Goal: Transaction & Acquisition: Purchase product/service

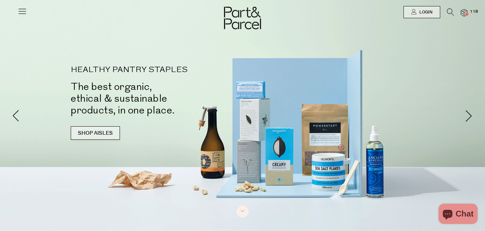
click at [114, 131] on link "SHOP AISLES" at bounding box center [95, 132] width 49 height 13
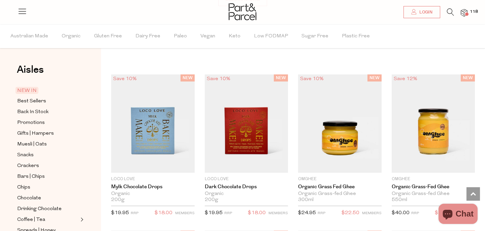
scroll to position [551, 0]
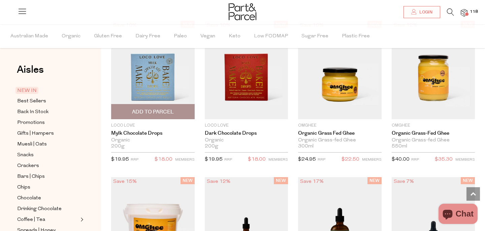
click at [151, 113] on span "Add To Parcel" at bounding box center [153, 111] width 42 height 7
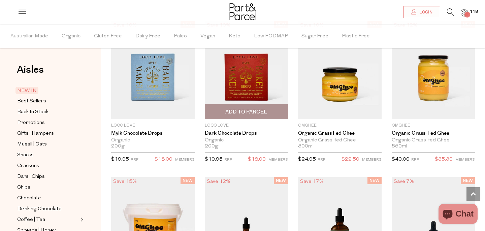
click at [260, 112] on span "Add To Parcel" at bounding box center [246, 111] width 42 height 7
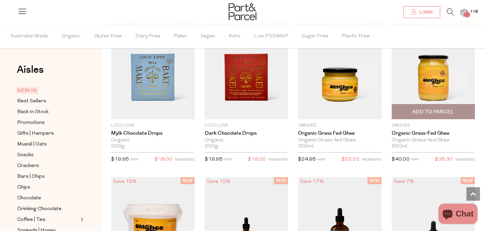
click at [433, 113] on span "Add To Parcel" at bounding box center [433, 111] width 42 height 7
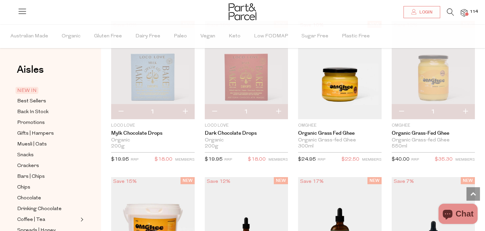
click at [466, 111] on button "button" at bounding box center [464, 111] width 19 height 15
type input "2"
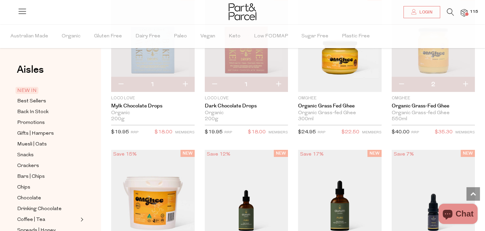
click at [466, 84] on button "button" at bounding box center [464, 84] width 19 height 15
type input "3"
click at [466, 83] on button "button" at bounding box center [464, 84] width 19 height 15
type input "4"
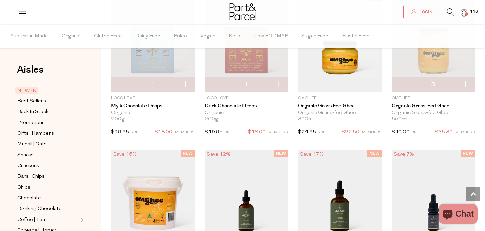
type input "4"
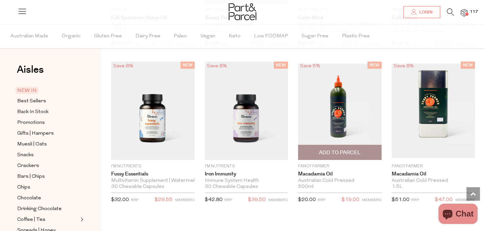
scroll to position [1204, 0]
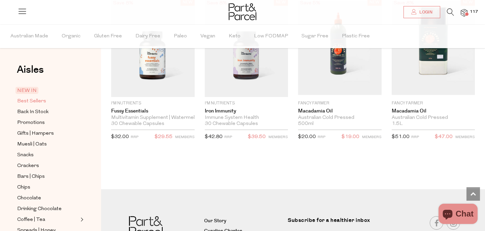
click at [33, 101] on span "Best Sellers" at bounding box center [31, 101] width 29 height 8
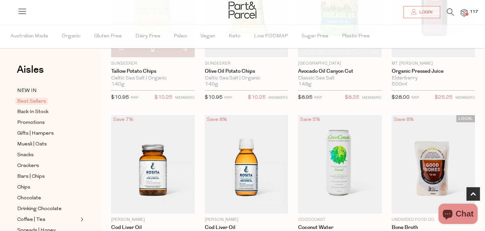
scroll to position [429, 0]
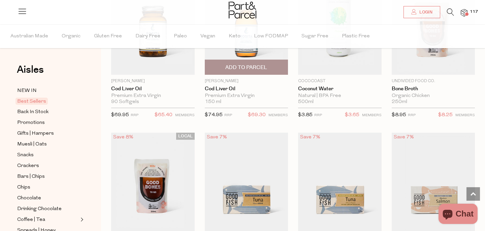
click at [212, 67] on span "Add To Parcel" at bounding box center [246, 67] width 79 height 14
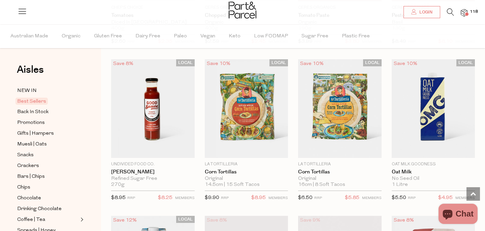
scroll to position [1129, 0]
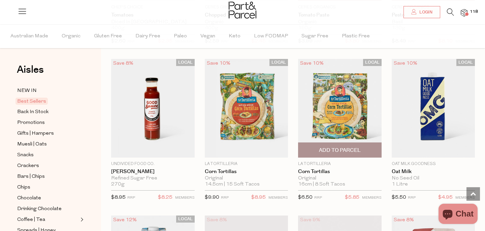
click at [346, 152] on span "Add To Parcel" at bounding box center [340, 150] width 42 height 7
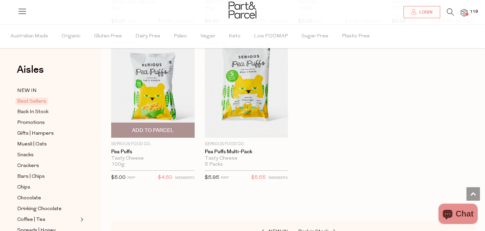
scroll to position [1671, 0]
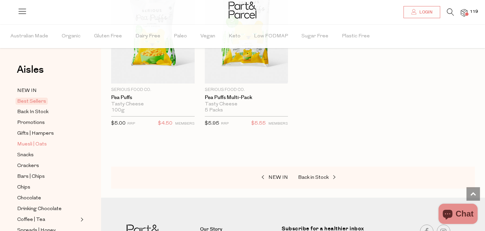
click at [36, 143] on span "Muesli | Oats" at bounding box center [32, 144] width 30 height 8
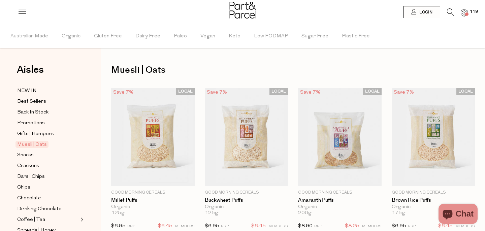
type input "2"
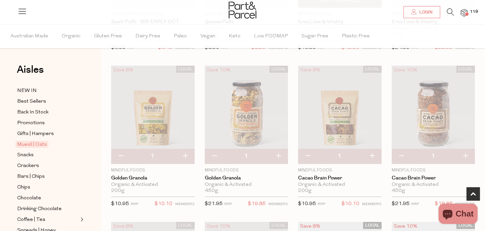
scroll to position [360, 0]
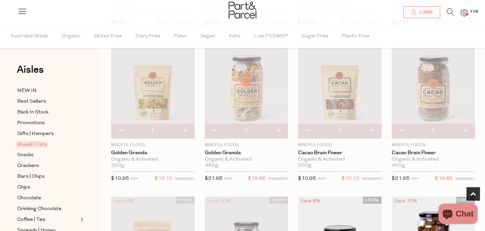
click at [400, 130] on button "button" at bounding box center [400, 131] width 19 height 15
type input "0"
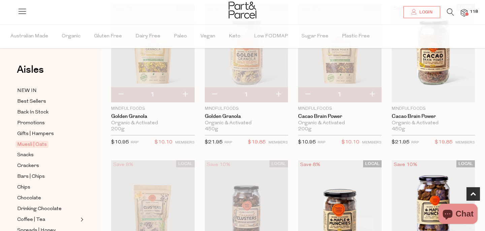
scroll to position [398, 0]
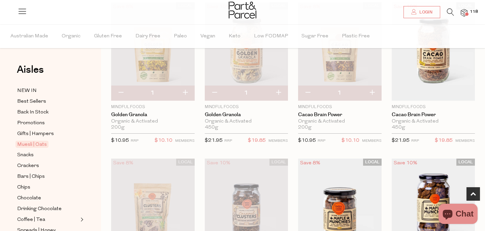
click at [214, 92] on button "button" at bounding box center [214, 92] width 19 height 15
type input "0"
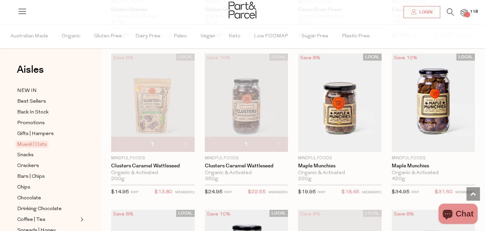
scroll to position [503, 0]
click at [213, 143] on button "button" at bounding box center [214, 143] width 19 height 15
type input "0"
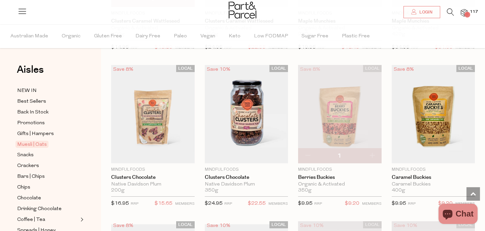
scroll to position [648, 0]
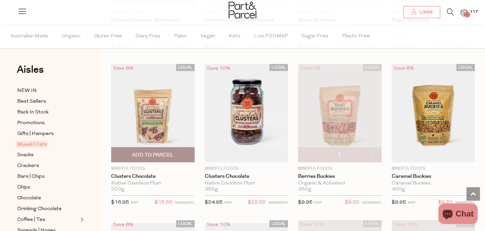
click at [158, 154] on span "Add To Parcel" at bounding box center [153, 154] width 42 height 7
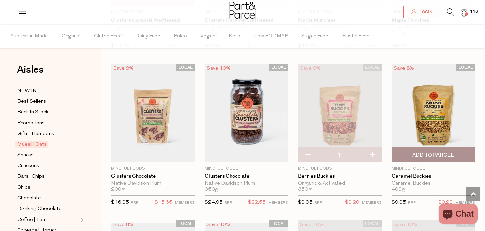
click at [423, 154] on span "Add To Parcel" at bounding box center [433, 154] width 42 height 7
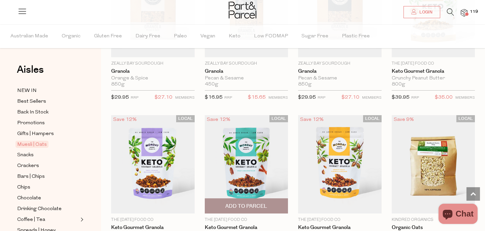
scroll to position [1319, 0]
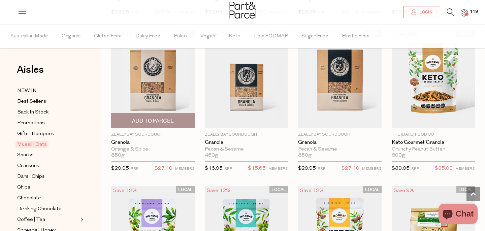
click at [167, 122] on span "Add To Parcel" at bounding box center [153, 120] width 42 height 7
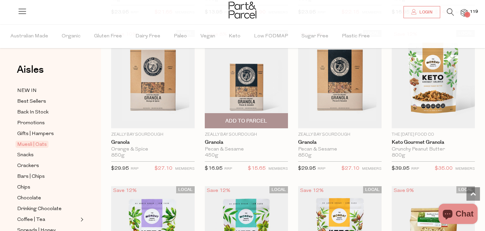
scroll to position [1485, 0]
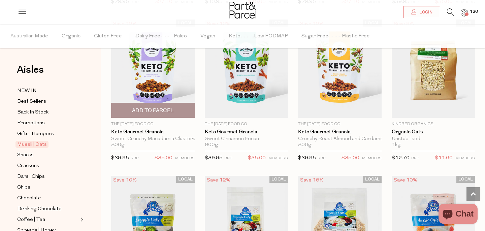
click at [169, 111] on span "Add To Parcel" at bounding box center [153, 110] width 42 height 7
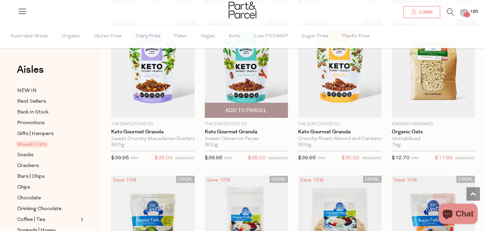
scroll to position [1614, 0]
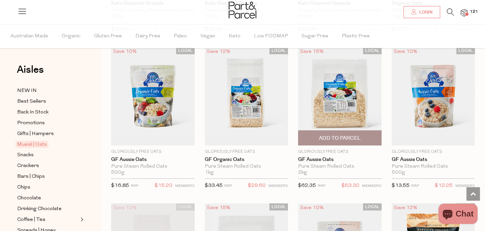
click at [321, 135] on span "Add To Parcel" at bounding box center [339, 138] width 79 height 14
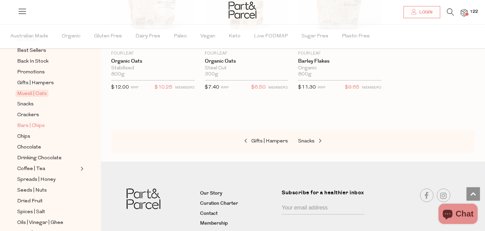
scroll to position [51, 0]
click at [29, 102] on span "Snacks" at bounding box center [25, 104] width 16 height 8
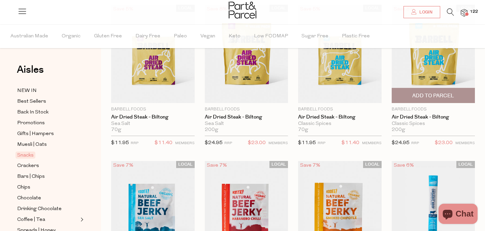
scroll to position [93, 0]
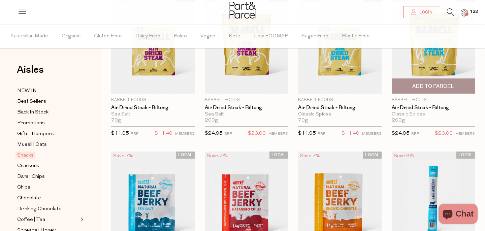
click at [428, 85] on span "Add To Parcel" at bounding box center [433, 86] width 42 height 7
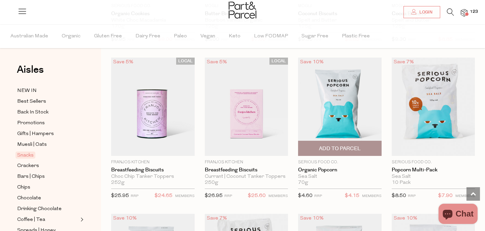
scroll to position [1630, 0]
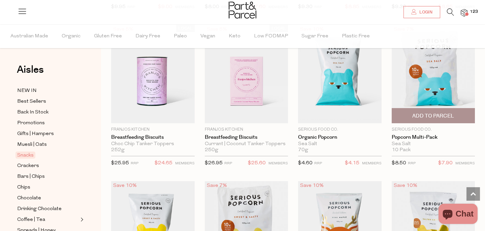
click at [420, 114] on span "Add To Parcel" at bounding box center [433, 115] width 42 height 7
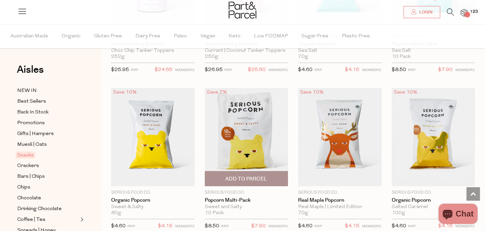
scroll to position [1769, 0]
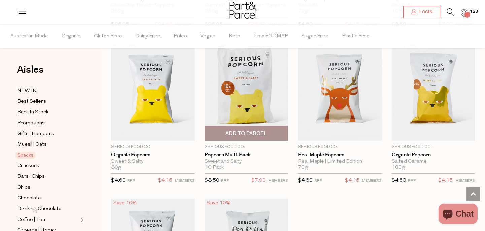
click at [253, 136] on span "Add To Parcel" at bounding box center [246, 133] width 42 height 7
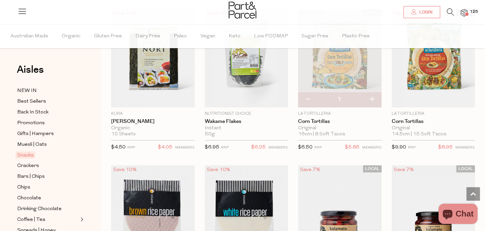
scroll to position [2679, 0]
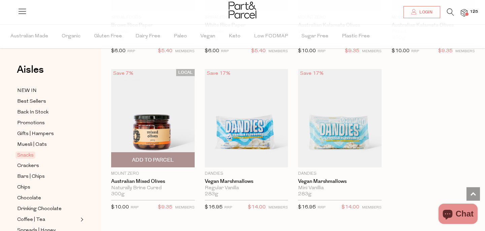
click at [320, 118] on span "Add To Parcel" at bounding box center [340, 114] width 42 height 7
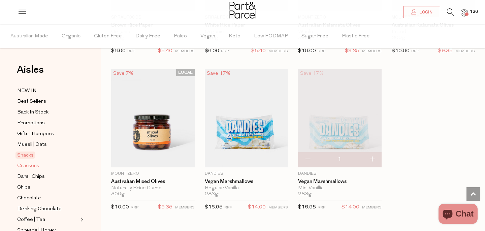
click at [27, 166] on span "Crackers" at bounding box center [28, 166] width 22 height 8
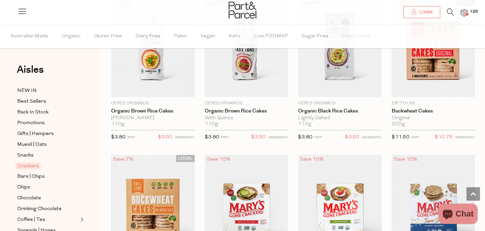
scroll to position [717, 0]
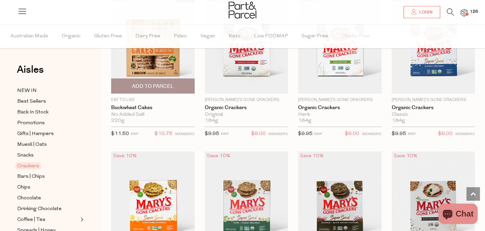
click at [147, 86] on span "Add To Parcel" at bounding box center [153, 86] width 42 height 7
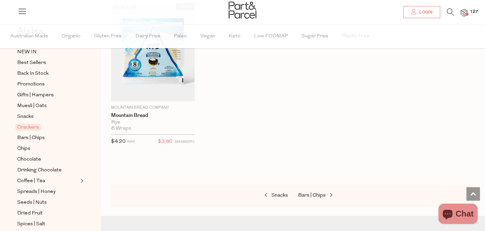
scroll to position [51, 0]
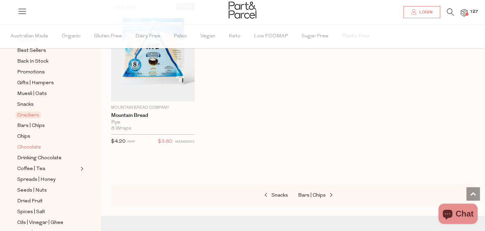
click at [30, 149] on span "Chocolate" at bounding box center [29, 147] width 24 height 8
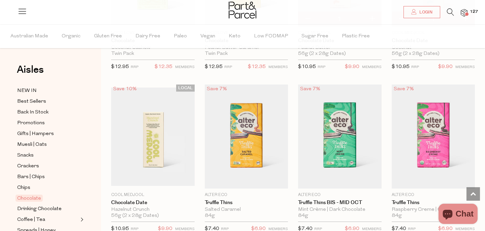
scroll to position [472, 0]
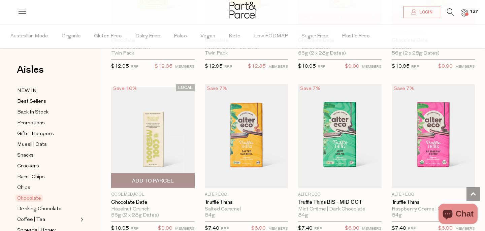
click at [153, 183] on span "Add To Parcel" at bounding box center [153, 180] width 42 height 7
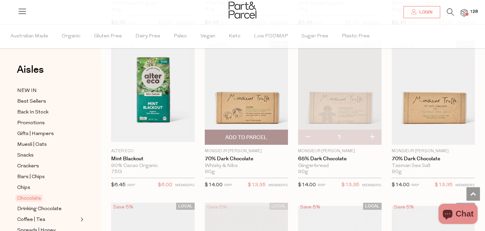
scroll to position [1006, 0]
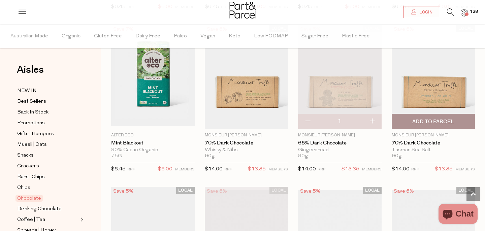
click at [435, 122] on span "Add To Parcel" at bounding box center [433, 121] width 42 height 7
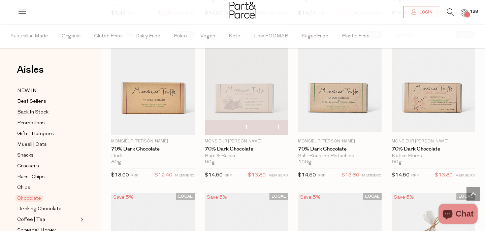
scroll to position [1166, 0]
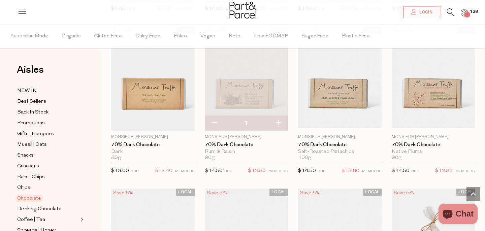
click at [213, 121] on button "button" at bounding box center [214, 123] width 19 height 15
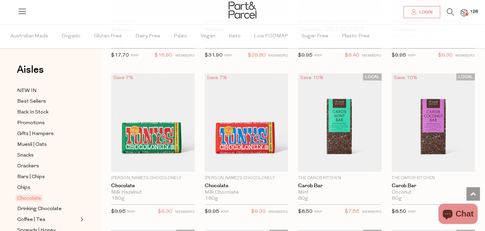
scroll to position [1802, 0]
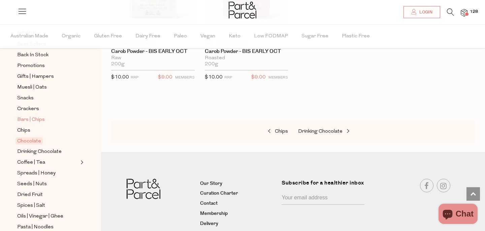
scroll to position [58, 0]
click at [35, 163] on span "Coffee | Tea" at bounding box center [31, 162] width 28 height 8
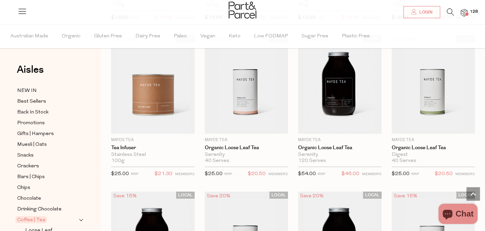
scroll to position [1472, 0]
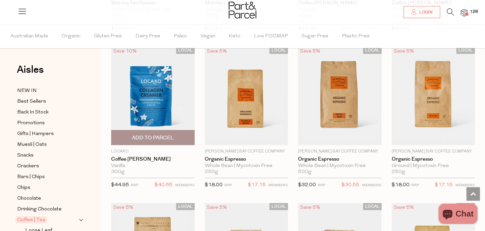
scroll to position [2893, 0]
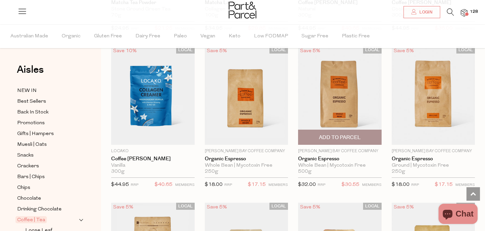
click at [333, 137] on span "Add To Parcel" at bounding box center [340, 137] width 42 height 7
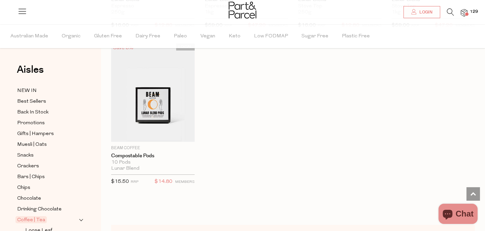
scroll to position [3612, 0]
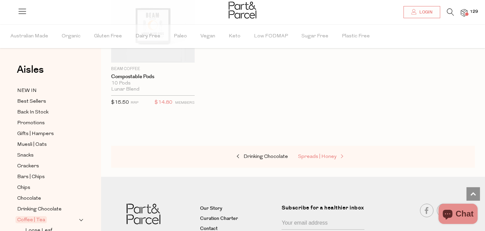
click at [308, 157] on span "Spreads | Honey" at bounding box center [317, 156] width 38 height 5
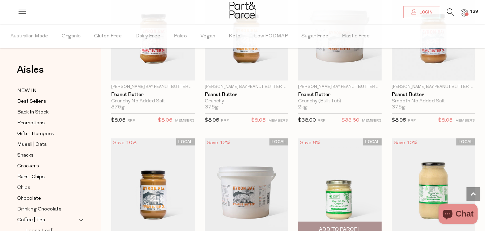
scroll to position [513, 0]
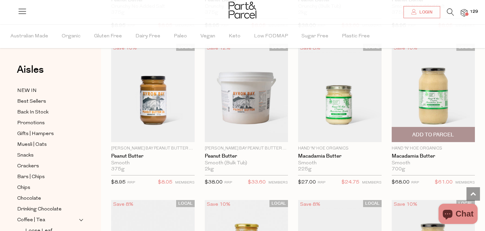
click at [421, 135] on span "Add To Parcel" at bounding box center [433, 134] width 42 height 7
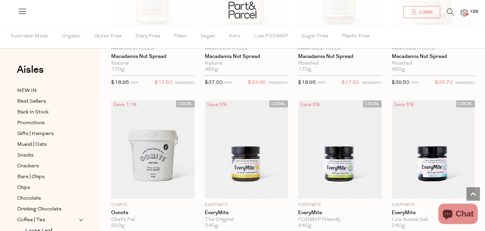
scroll to position [1012, 0]
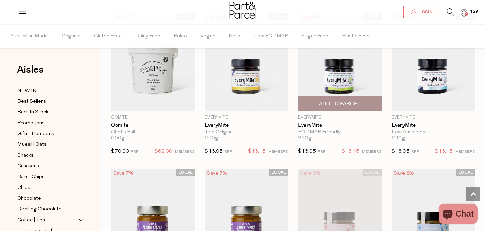
click at [340, 104] on span "Add To Parcel" at bounding box center [340, 103] width 42 height 7
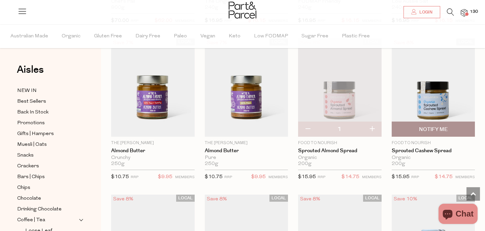
scroll to position [1245, 0]
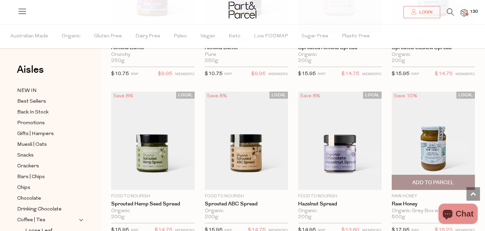
click at [412, 179] on span "Add To Parcel" at bounding box center [433, 182] width 42 height 7
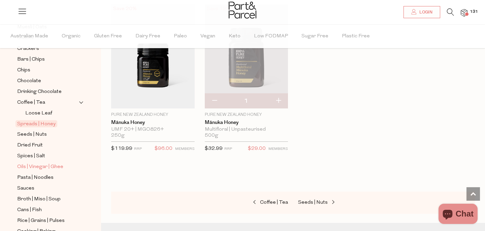
scroll to position [119, 0]
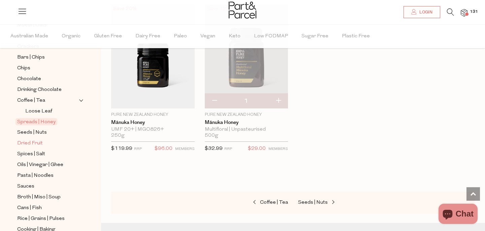
click at [32, 143] on span "Dried Fruit" at bounding box center [30, 143] width 26 height 8
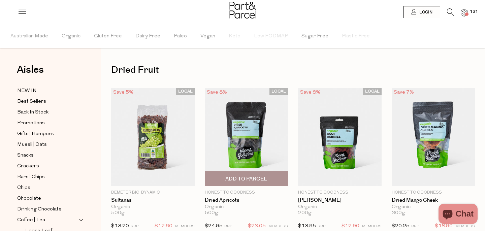
click at [163, 140] on span "Add To Parcel" at bounding box center [152, 133] width 79 height 14
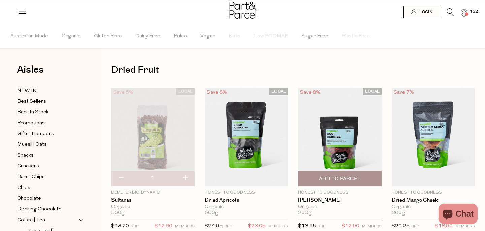
click at [328, 177] on span "Add To Parcel" at bounding box center [340, 178] width 42 height 7
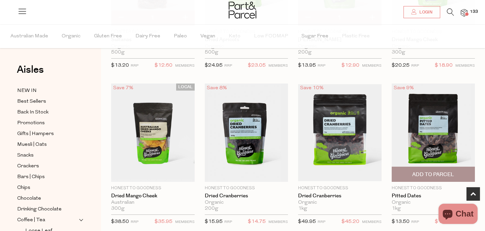
click at [412, 174] on span "Add To Parcel" at bounding box center [432, 174] width 79 height 14
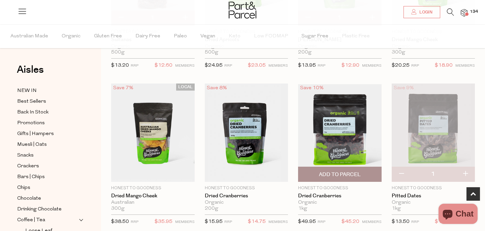
click at [338, 171] on span "Add To Parcel" at bounding box center [340, 174] width 42 height 7
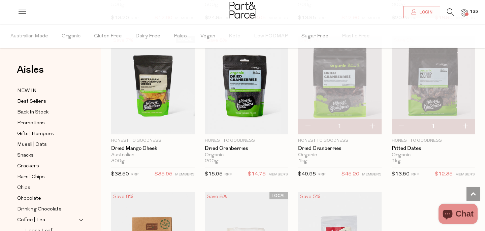
scroll to position [409, 0]
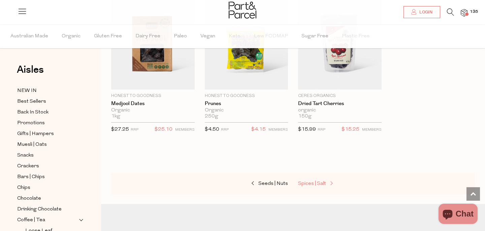
click at [305, 183] on span "Spices | Salt" at bounding box center [312, 183] width 28 height 5
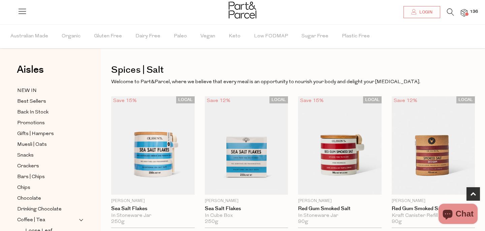
scroll to position [207, 0]
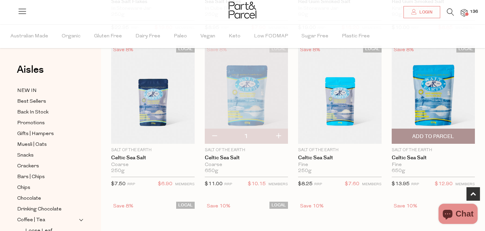
click at [414, 131] on div "LOCAL Save 8% 1 Add To Parcel" at bounding box center [432, 94] width 83 height 98
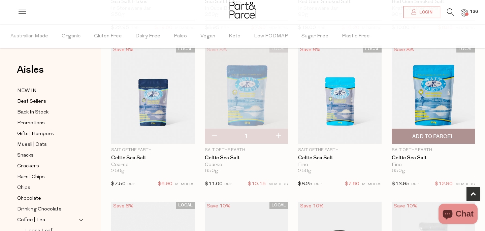
click at [416, 138] on span "Add To Parcel" at bounding box center [433, 136] width 42 height 7
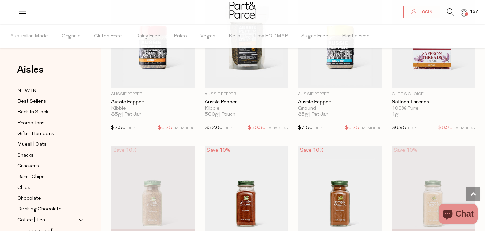
scroll to position [789, 0]
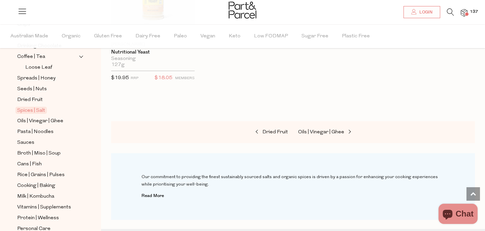
scroll to position [182, 0]
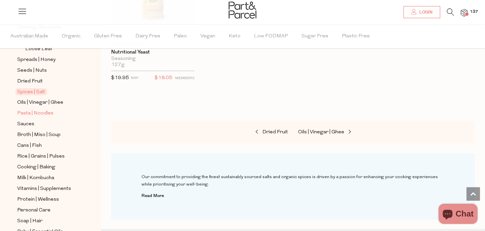
click at [46, 114] on span "Pasta | Noodles" at bounding box center [35, 113] width 36 height 8
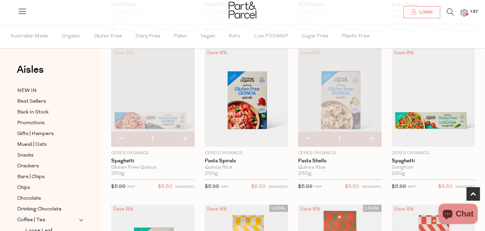
scroll to position [196, 0]
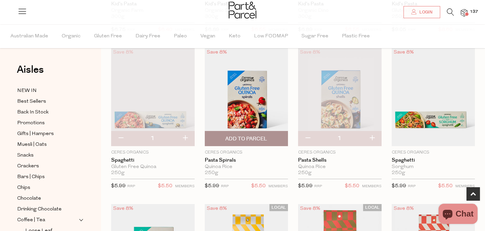
click at [237, 136] on span "Add To Parcel" at bounding box center [246, 138] width 42 height 7
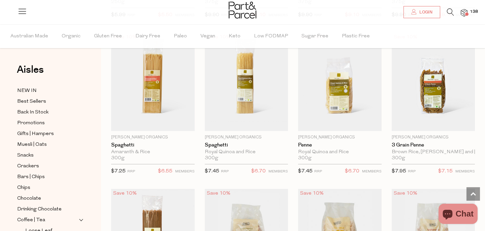
scroll to position [525, 0]
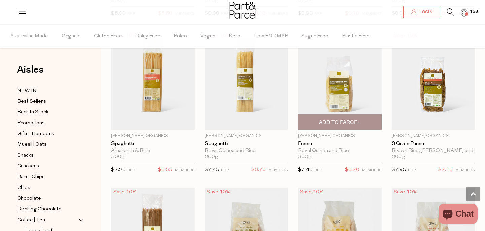
click at [320, 120] on span "Add To Parcel" at bounding box center [340, 122] width 42 height 7
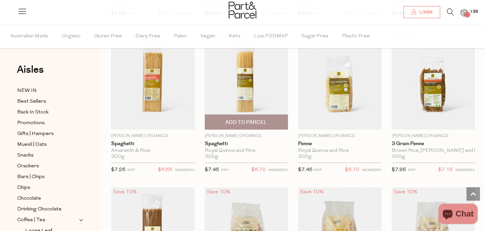
click at [254, 121] on span "Add To Parcel" at bounding box center [246, 122] width 42 height 7
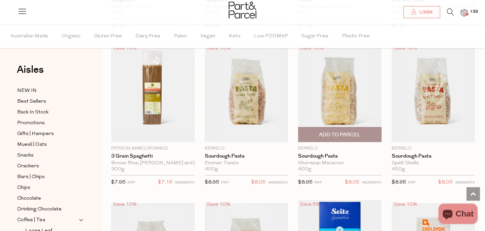
scroll to position [696, 0]
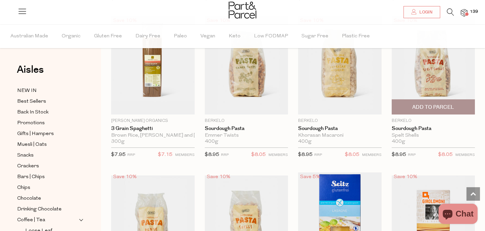
click at [402, 100] on span "Add To Parcel" at bounding box center [432, 107] width 79 height 14
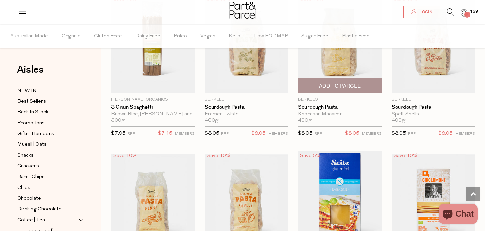
scroll to position [814, 0]
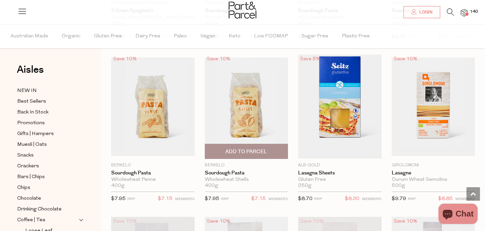
click at [245, 151] on span "Add To Parcel" at bounding box center [246, 151] width 42 height 7
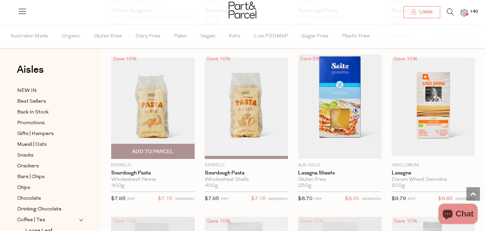
click at [157, 153] on span "Add To Parcel" at bounding box center [153, 151] width 42 height 7
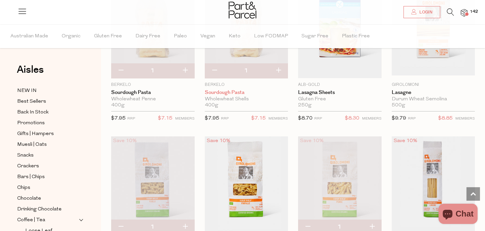
scroll to position [886, 0]
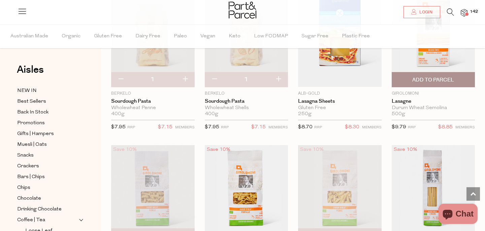
click at [423, 81] on span "Add To Parcel" at bounding box center [433, 79] width 42 height 7
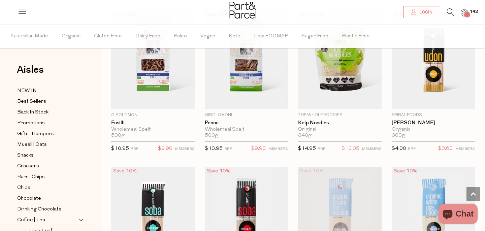
scroll to position [1333, 0]
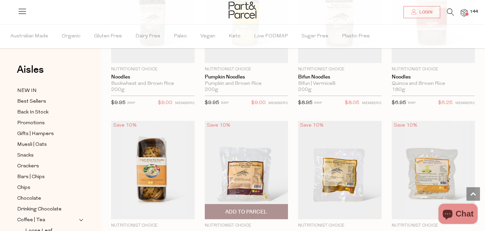
scroll to position [1788, 0]
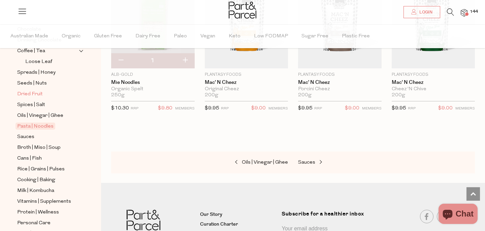
scroll to position [170, 0]
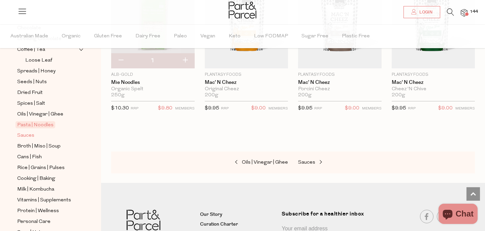
click at [31, 136] on span "Sauces" at bounding box center [25, 136] width 17 height 8
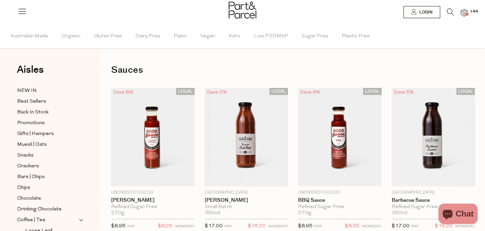
type input "2"
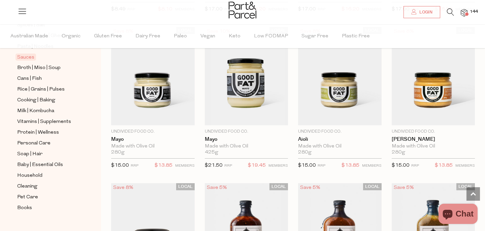
scroll to position [259, 0]
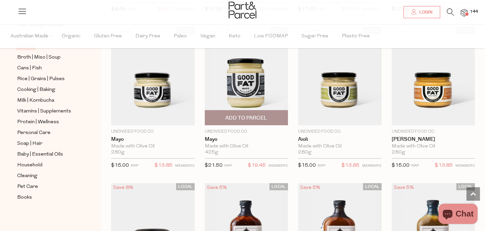
click at [224, 121] on span "Add To Parcel" at bounding box center [246, 117] width 79 height 14
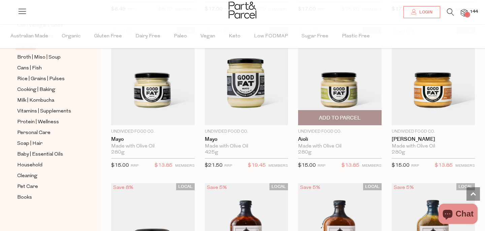
click at [338, 118] on span "Add To Parcel" at bounding box center [340, 117] width 42 height 7
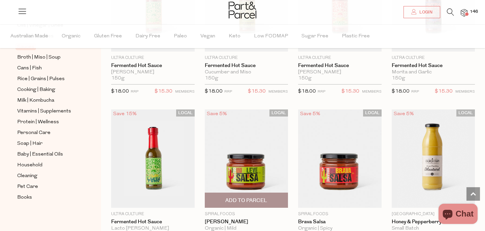
scroll to position [1495, 0]
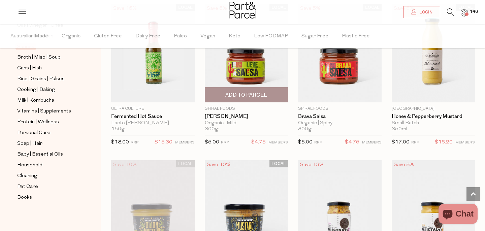
click at [246, 94] on span "Add To Parcel" at bounding box center [246, 95] width 42 height 7
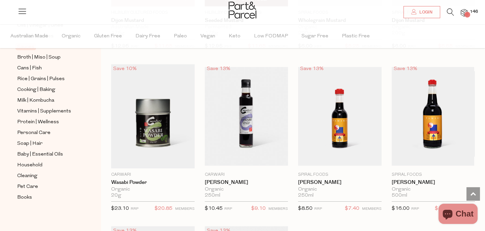
scroll to position [1880, 0]
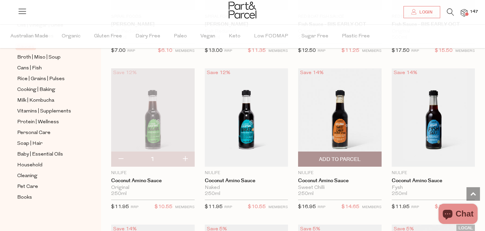
scroll to position [2099, 0]
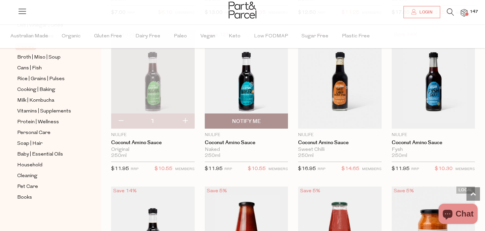
click at [259, 228] on span "Add To Parcel" at bounding box center [246, 231] width 42 height 7
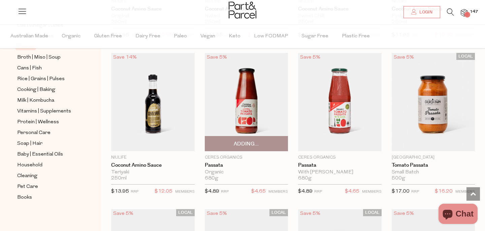
scroll to position [2234, 0]
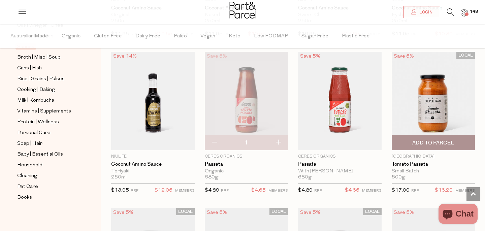
click at [417, 142] on span "Add To Parcel" at bounding box center [433, 142] width 42 height 7
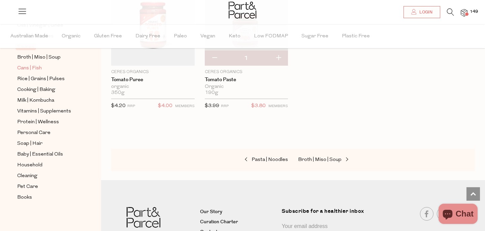
scroll to position [226, 0]
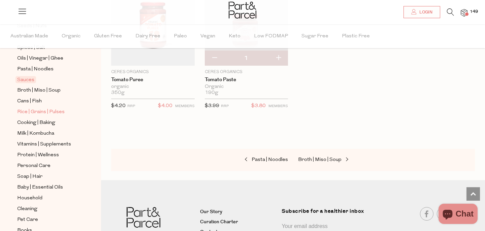
click at [35, 111] on span "Rice | Grains | Pulses" at bounding box center [40, 112] width 47 height 8
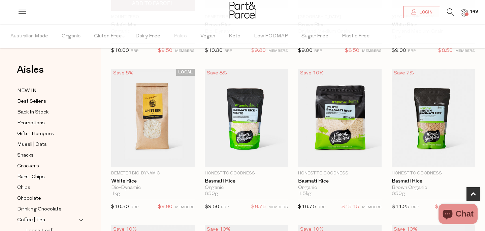
scroll to position [347, 0]
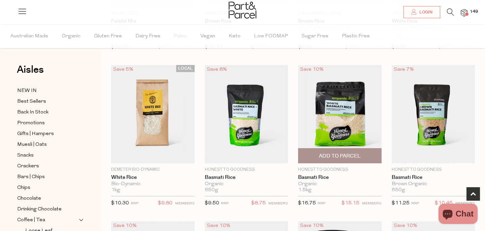
click at [313, 157] on span "Add To Parcel" at bounding box center [339, 155] width 79 height 14
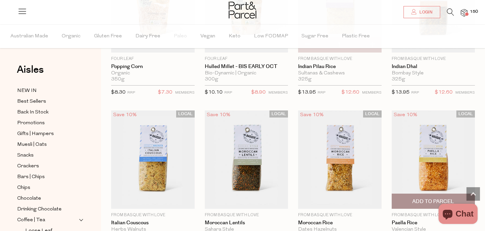
scroll to position [994, 0]
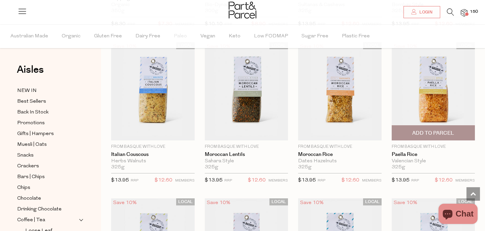
click at [416, 133] on span "Add To Parcel" at bounding box center [433, 133] width 42 height 7
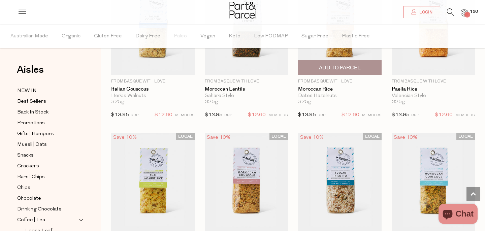
scroll to position [1147, 0]
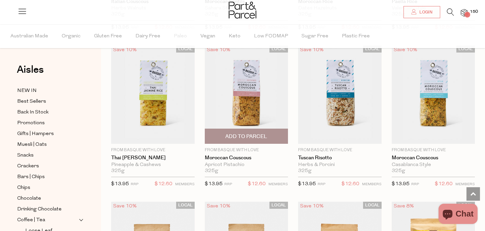
click at [265, 138] on span "Add To Parcel" at bounding box center [246, 136] width 42 height 7
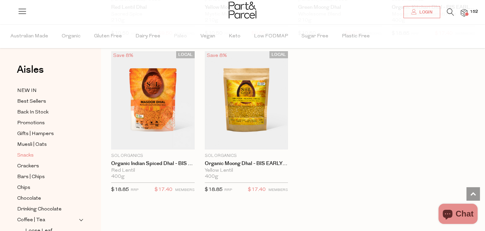
scroll to position [1519, 0]
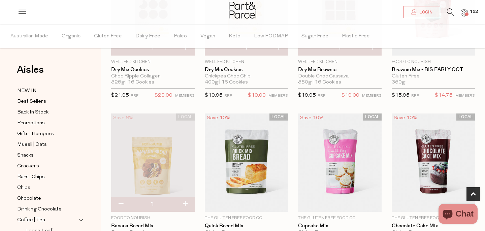
scroll to position [286, 0]
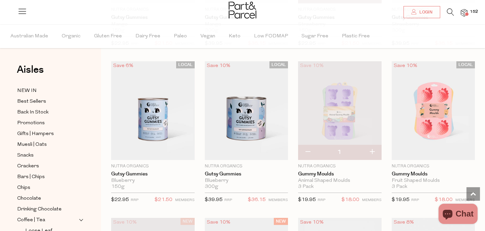
scroll to position [975, 0]
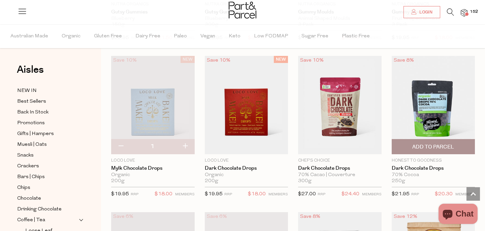
click at [429, 146] on span "Add To Parcel" at bounding box center [433, 146] width 42 height 7
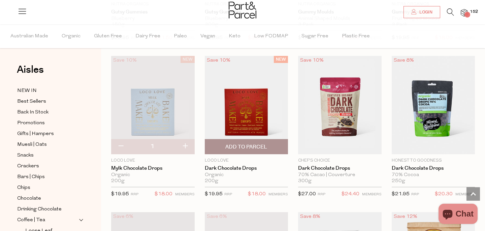
click at [259, 146] on span "Add To Parcel" at bounding box center [246, 146] width 42 height 7
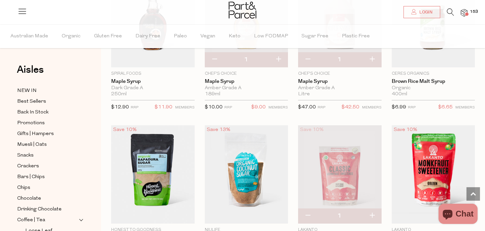
scroll to position [1504, 0]
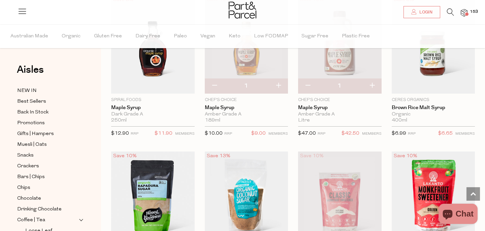
click at [213, 84] on button "button" at bounding box center [214, 85] width 19 height 15
type input "0"
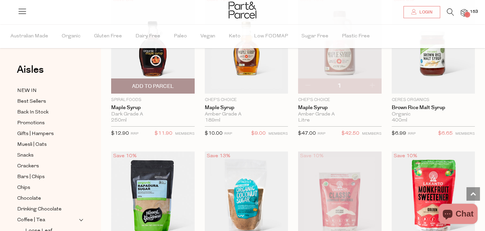
click at [173, 89] on span "Add To Parcel" at bounding box center [153, 86] width 42 height 7
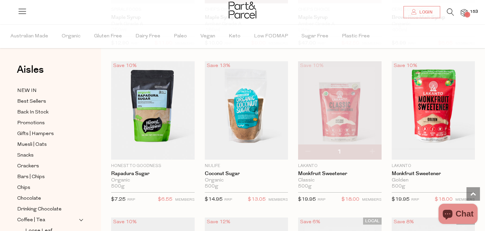
scroll to position [1595, 0]
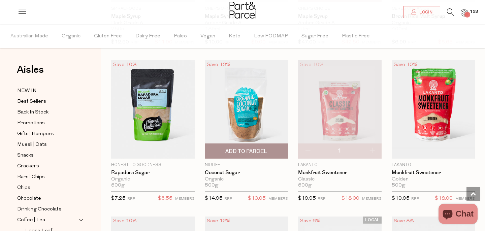
click at [230, 152] on span "Add To Parcel" at bounding box center [246, 151] width 42 height 7
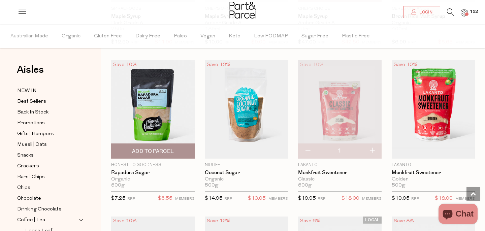
click at [169, 150] on span "Add To Parcel" at bounding box center [153, 151] width 42 height 7
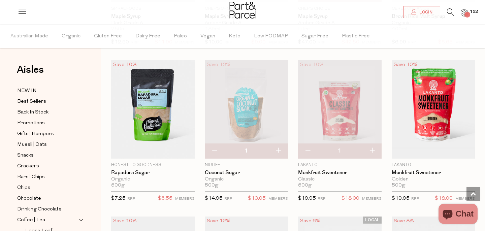
scroll to position [1718, 0]
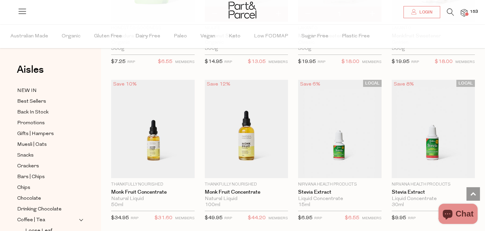
scroll to position [1648, 0]
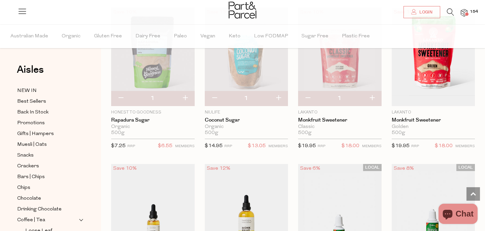
type input "2"
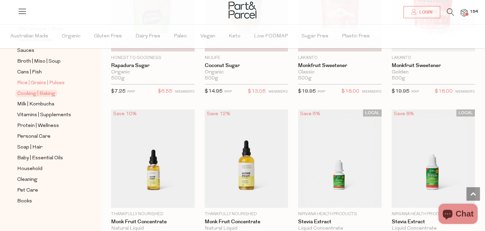
scroll to position [256, 0]
click at [44, 114] on span "Vitamins | Supplements" at bounding box center [44, 114] width 54 height 8
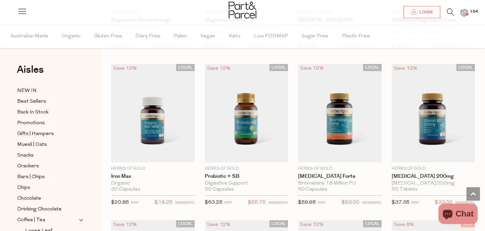
scroll to position [1079, 0]
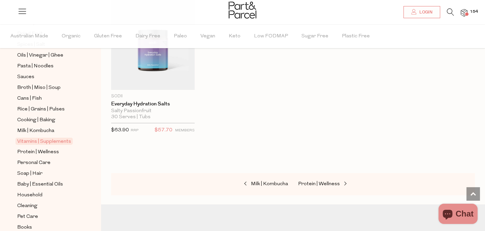
scroll to position [231, 0]
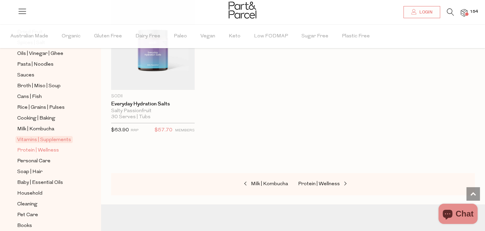
click at [43, 148] on span "Protein | Wellness" at bounding box center [38, 150] width 42 height 8
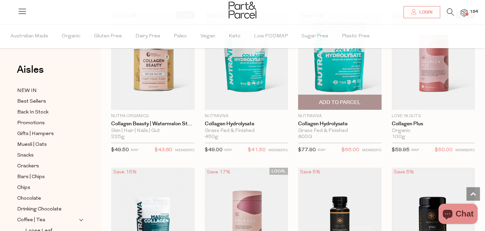
scroll to position [841, 0]
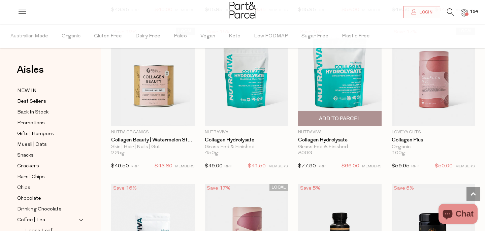
click at [313, 118] on span "Add To Parcel" at bounding box center [339, 118] width 79 height 14
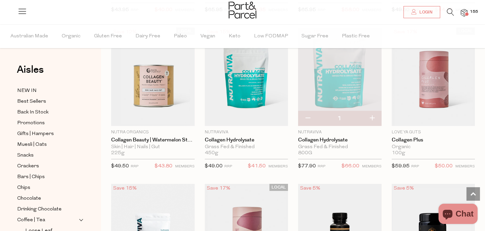
click at [421, 118] on span "Add To Parcel" at bounding box center [433, 121] width 42 height 7
click at [306, 118] on button "button" at bounding box center [307, 118] width 19 height 15
type input "0"
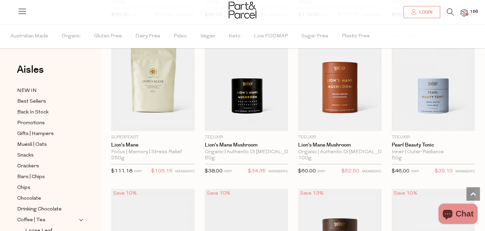
scroll to position [1501, 0]
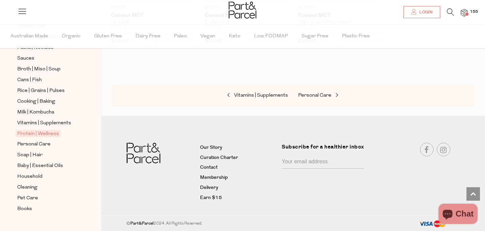
scroll to position [258, 0]
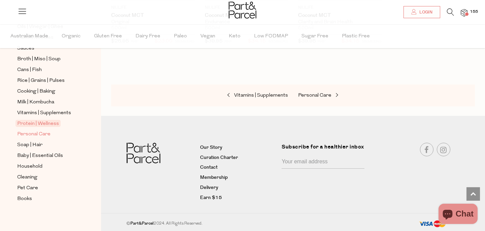
click at [48, 133] on span "Personal Care" at bounding box center [33, 134] width 33 height 8
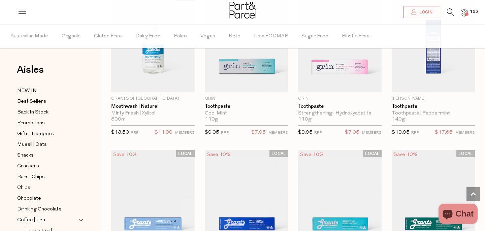
scroll to position [1034, 0]
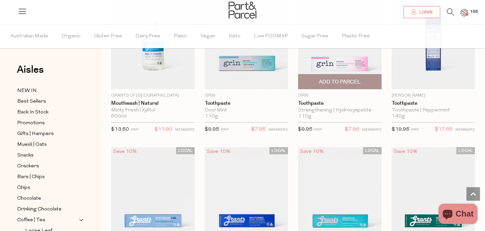
click at [316, 82] on span "Add To Parcel" at bounding box center [339, 81] width 79 height 14
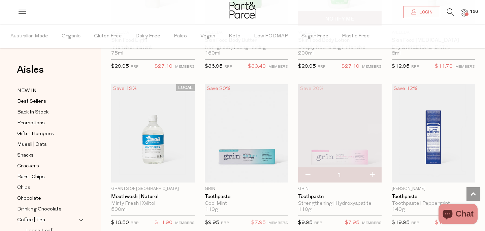
scroll to position [961, 0]
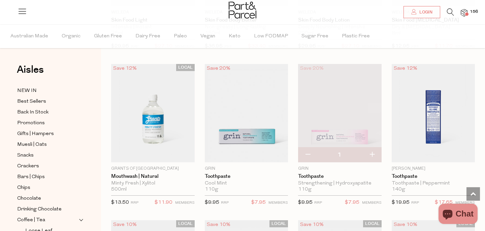
click at [372, 156] on button "button" at bounding box center [371, 154] width 19 height 15
type input "2"
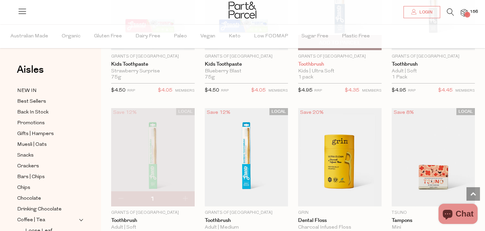
scroll to position [1578, 0]
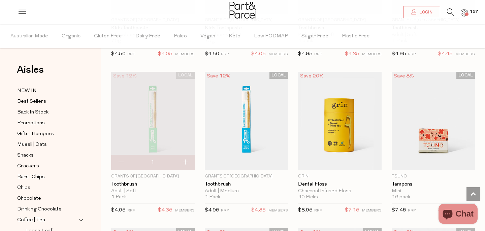
click at [186, 163] on button "button" at bounding box center [184, 162] width 19 height 15
type input "2"
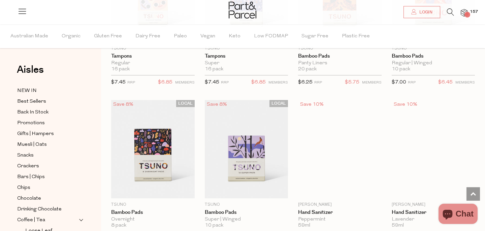
scroll to position [1874, 0]
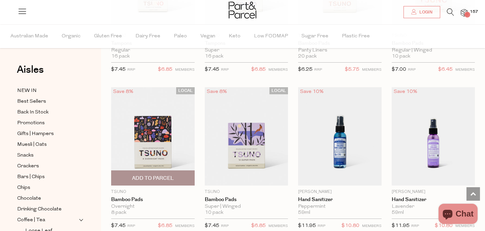
click at [166, 179] on span "Add To Parcel" at bounding box center [153, 178] width 42 height 7
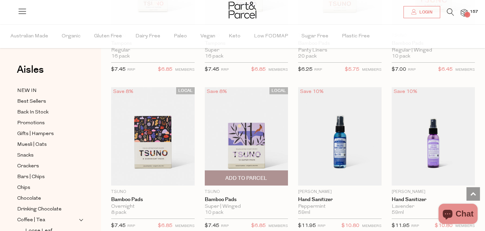
click at [234, 180] on span "Add To Parcel" at bounding box center [246, 178] width 42 height 7
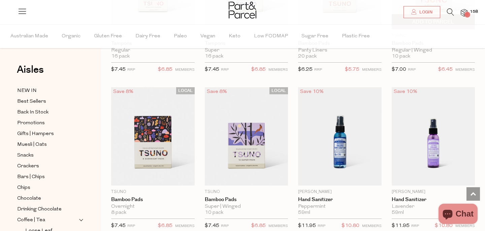
scroll to position [1843, 0]
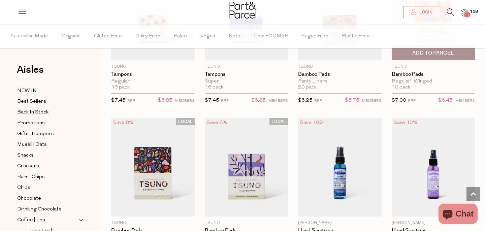
click at [417, 57] on span "Add To Parcel" at bounding box center [433, 52] width 42 height 7
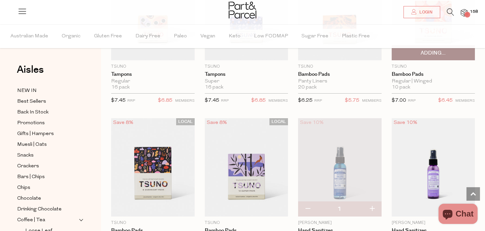
type input "2"
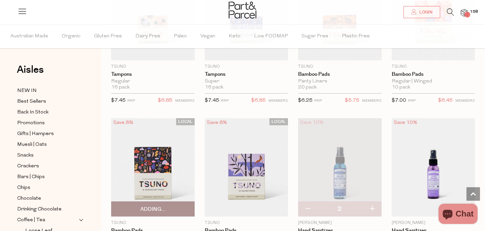
scroll to position [1983, 0]
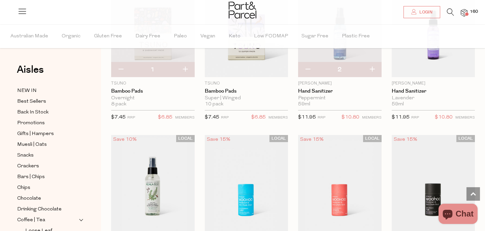
click at [185, 77] on button "button" at bounding box center [184, 69] width 19 height 15
type input "2"
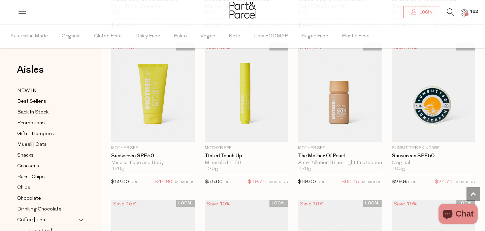
scroll to position [3313, 0]
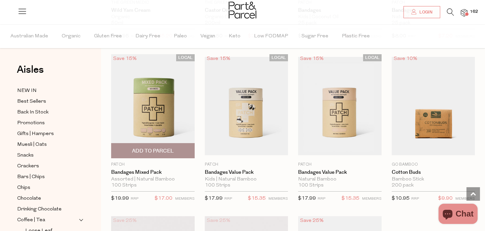
click at [150, 152] on span "Add To Parcel" at bounding box center [153, 150] width 42 height 7
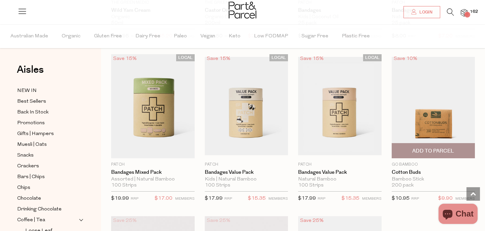
click at [406, 150] on span "Add To Parcel" at bounding box center [432, 150] width 79 height 14
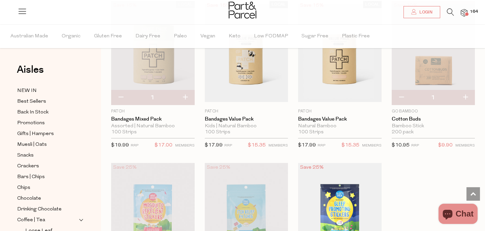
scroll to position [259, 0]
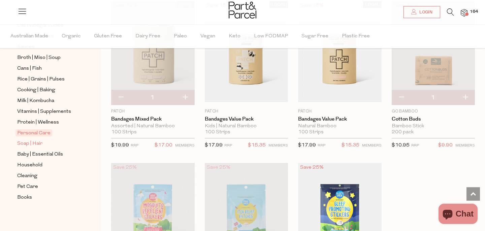
click at [20, 146] on span "Soap | Hair" at bounding box center [29, 144] width 25 height 8
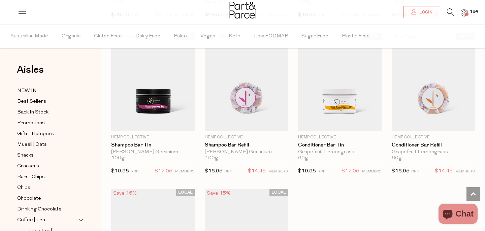
scroll to position [1473, 0]
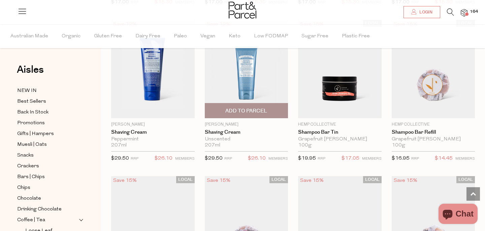
click at [250, 112] on span "Add To Parcel" at bounding box center [246, 110] width 42 height 7
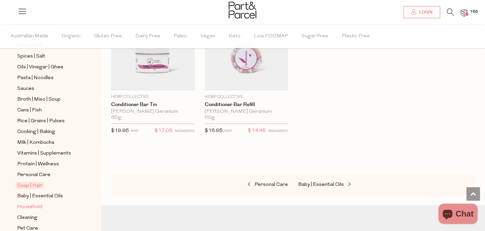
scroll to position [246, 0]
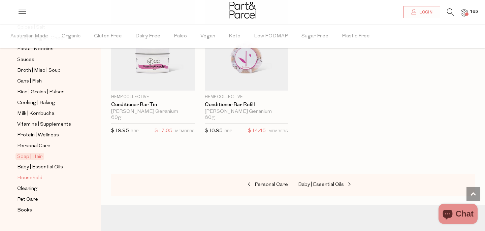
click at [36, 176] on span "Household" at bounding box center [29, 178] width 25 height 8
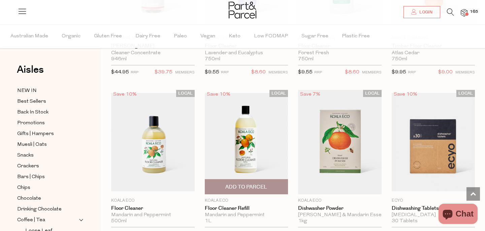
scroll to position [987, 0]
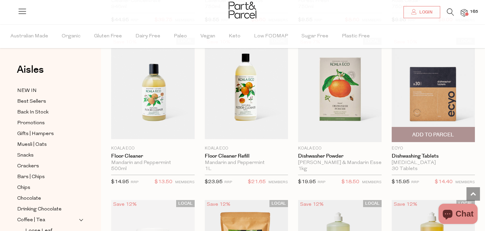
click at [408, 134] on span "Add To Parcel" at bounding box center [432, 134] width 79 height 14
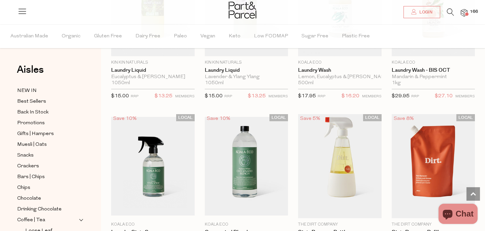
scroll to position [1764, 0]
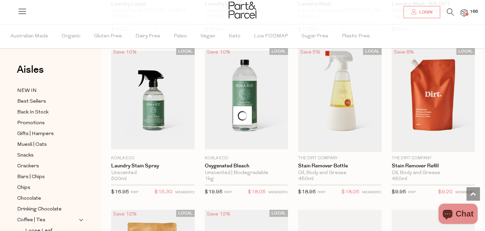
scroll to position [1903, 0]
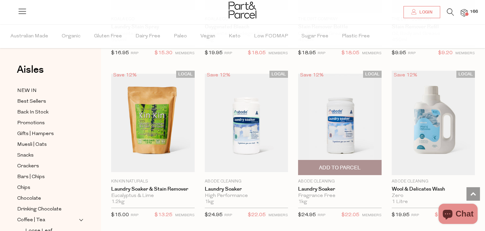
type input "2"
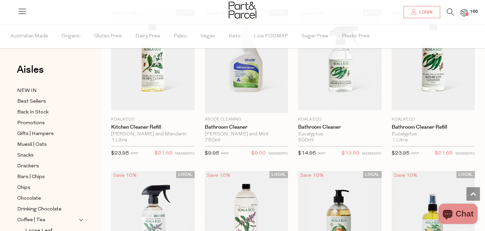
scroll to position [2703, 0]
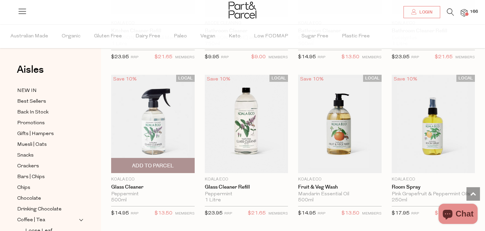
click at [154, 165] on span "Add To Parcel" at bounding box center [153, 165] width 42 height 7
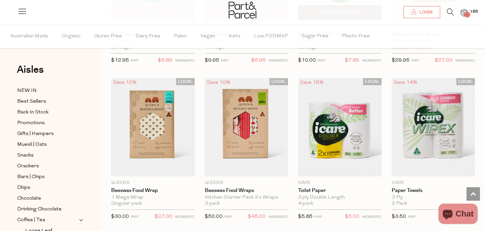
scroll to position [3015, 0]
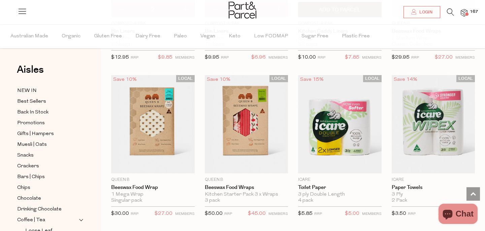
click at [313, 17] on span "Add To Parcel" at bounding box center [339, 9] width 79 height 14
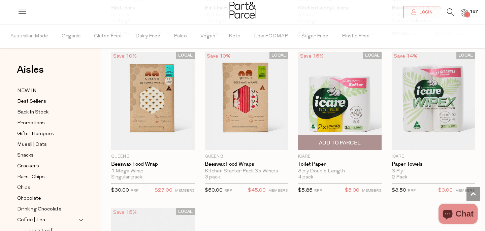
scroll to position [3046, 0]
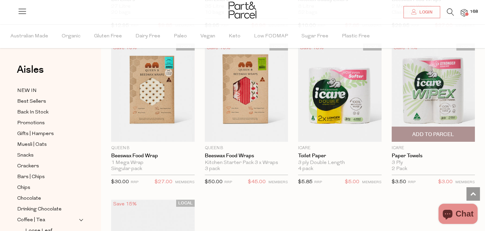
click at [406, 128] on span "Add To Parcel" at bounding box center [432, 134] width 79 height 14
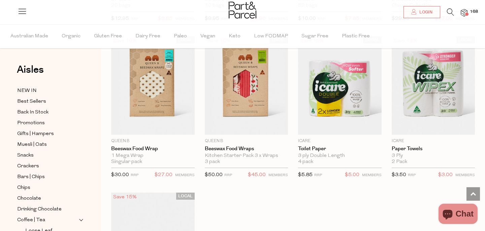
scroll to position [3111, 0]
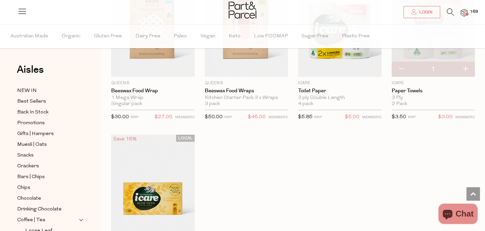
click at [466, 77] on button "button" at bounding box center [464, 69] width 19 height 15
type input "2"
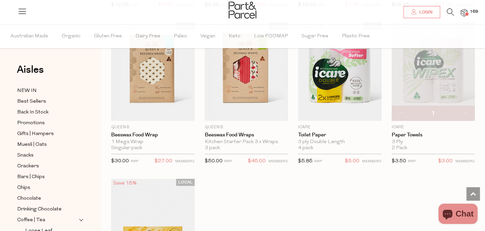
type input "2"
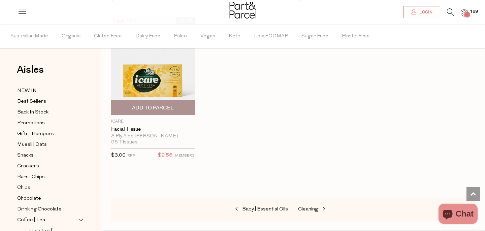
click at [178, 107] on span "Add To Parcel" at bounding box center [152, 107] width 79 height 14
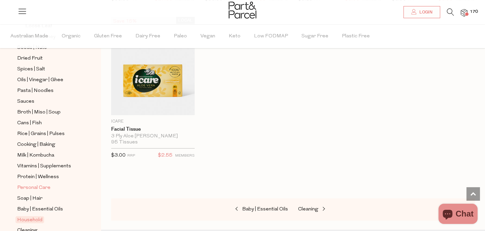
scroll to position [259, 0]
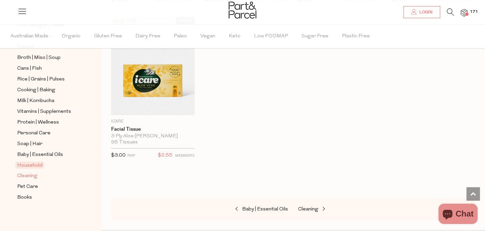
click at [30, 175] on span "Cleaning" at bounding box center [27, 176] width 20 height 8
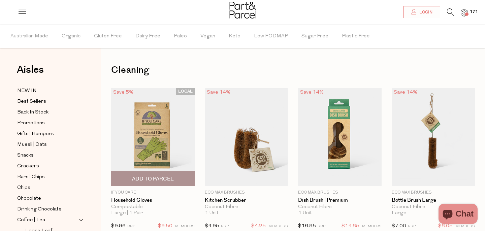
scroll to position [52, 0]
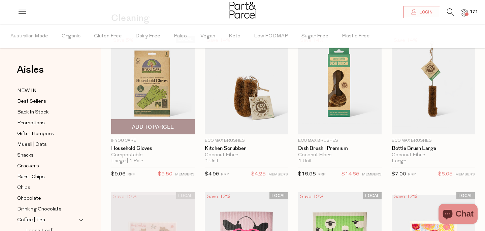
click at [160, 125] on span "Add To Parcel" at bounding box center [153, 127] width 42 height 7
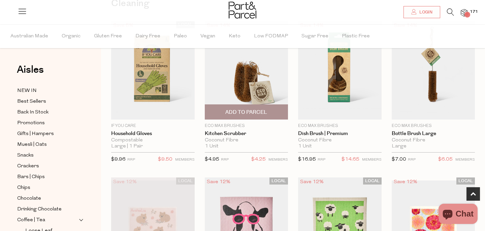
scroll to position [176, 0]
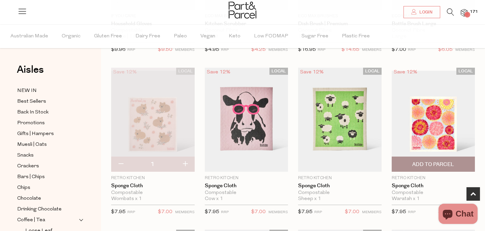
click at [333, 164] on span "Add To Parcel" at bounding box center [340, 167] width 42 height 7
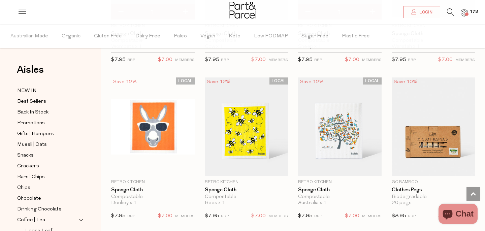
scroll to position [485, 0]
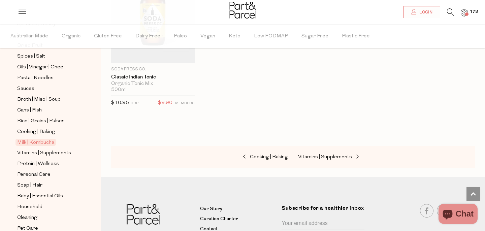
scroll to position [259, 0]
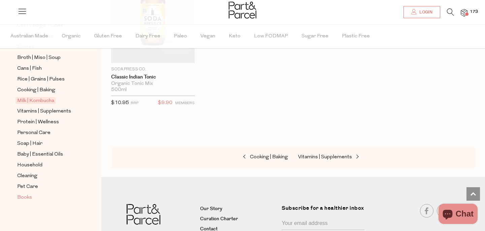
click at [19, 199] on span "Books" at bounding box center [24, 197] width 15 height 8
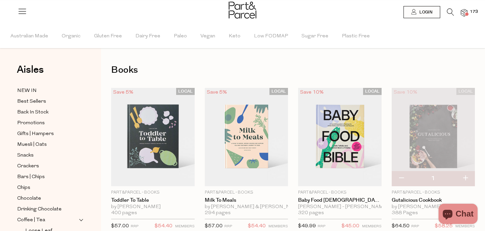
click at [464, 12] on img at bounding box center [463, 13] width 7 height 8
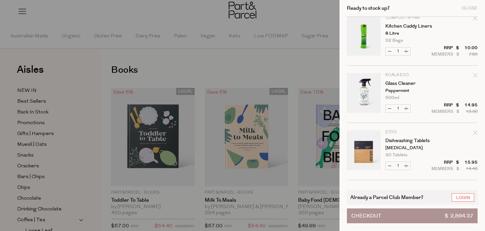
scroll to position [238, 0]
click at [476, 132] on icon "Remove Dishwashing Tablets" at bounding box center [474, 132] width 5 height 5
type input "Add Membership"
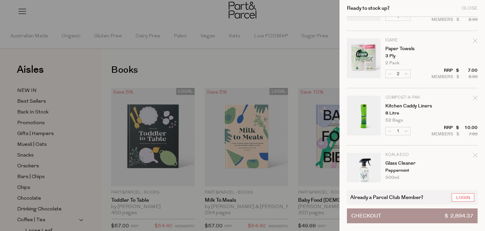
scroll to position [156, 0]
